Goal: Task Accomplishment & Management: Manage account settings

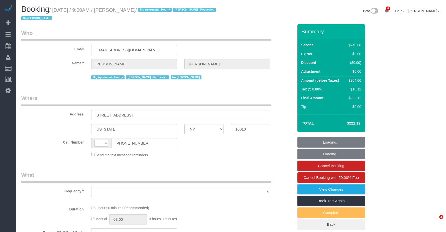
select select "NY"
select select "string:[GEOGRAPHIC_DATA]"
select select "number:57"
select select "number:70"
select select "number:15"
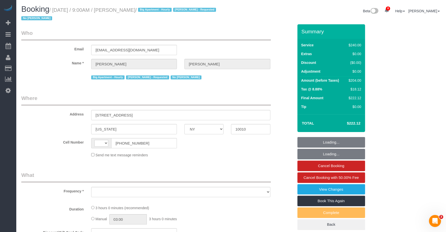
select select "number:6"
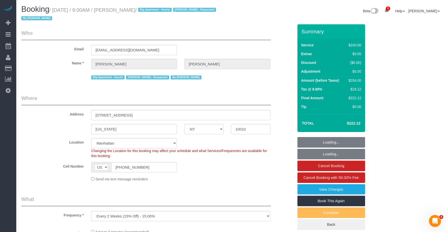
select select "object:5845"
select select "string:stripe-pm_1QDZBB4VGloSiKo7sfVnv4L1"
select select "spot1"
select select "180"
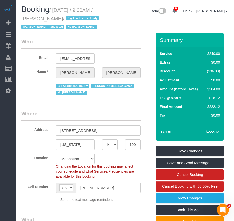
drag, startPoint x: 43, startPoint y: 18, endPoint x: 86, endPoint y: 18, distance: 43.1
click at [86, 18] on small "/ [DATE] / 9:00AM / [PERSON_NAME] / Big Apartment - Hourly [PERSON_NAME] - Requ…" at bounding box center [60, 18] width 79 height 23
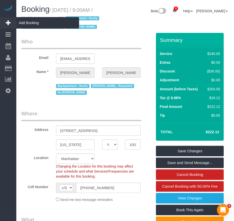
copy small "[PERSON_NAME]"
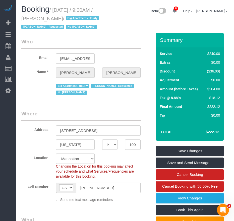
click at [54, 10] on small "/ [DATE] / 9:00AM / [PERSON_NAME] / Big Apartment - Hourly [PERSON_NAME] - Requ…" at bounding box center [60, 18] width 79 height 23
drag, startPoint x: 54, startPoint y: 9, endPoint x: 83, endPoint y: 20, distance: 30.7
click at [83, 20] on small "/ [DATE] / 9:00AM / [PERSON_NAME] / Big Apartment - Hourly [PERSON_NAME] - Requ…" at bounding box center [60, 18] width 79 height 23
copy small "[DATE] / 9:00AM / [PERSON_NAME]"
